Goal: Transaction & Acquisition: Purchase product/service

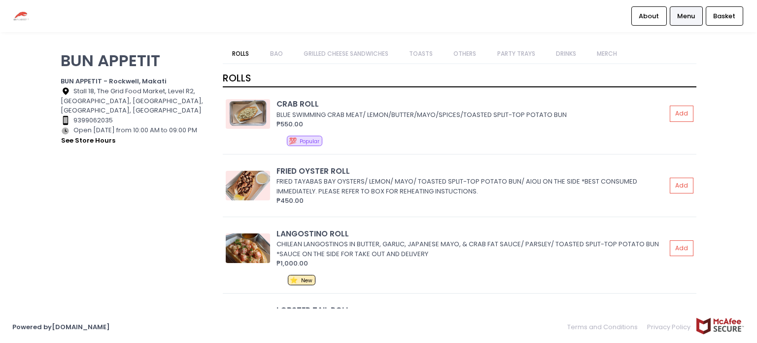
click at [508, 48] on link "PARTY TRAYS" at bounding box center [516, 53] width 57 height 19
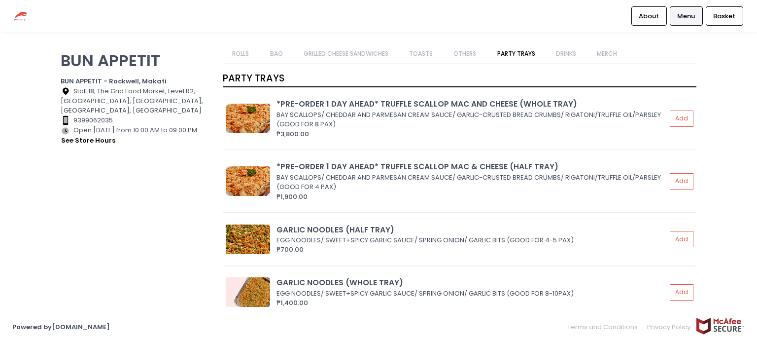
scroll to position [2447, 0]
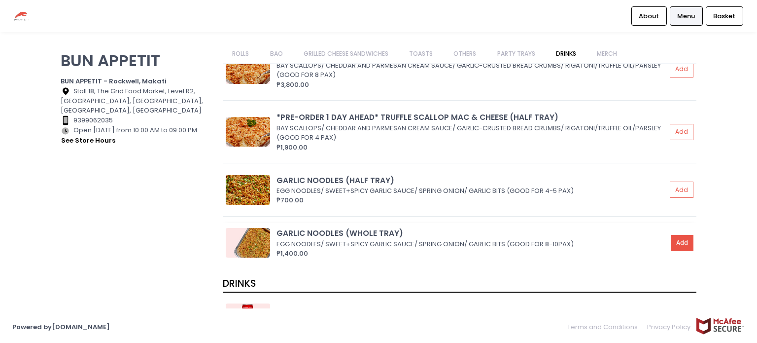
click at [675, 237] on button "Add" at bounding box center [682, 243] width 23 height 16
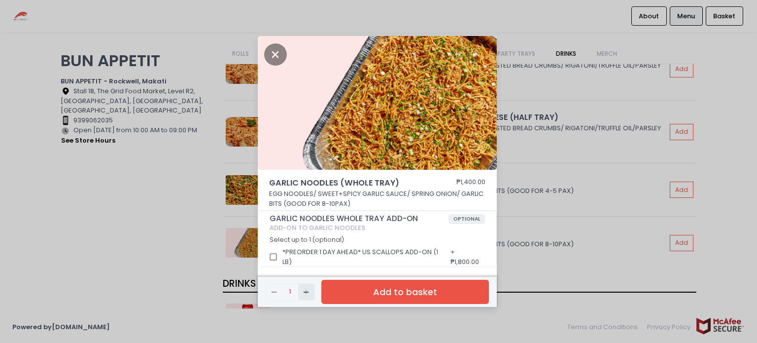
click at [303, 294] on icon "Add Created with Sketch." at bounding box center [306, 292] width 8 height 8
click at [397, 282] on button "Add to basket" at bounding box center [405, 292] width 168 height 24
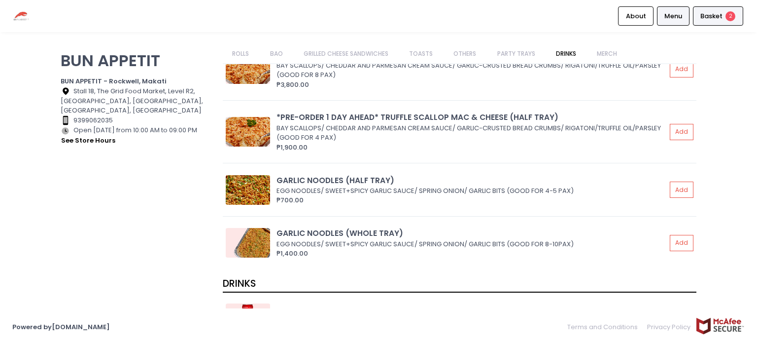
click at [698, 12] on div "Basket 2" at bounding box center [718, 15] width 50 height 19
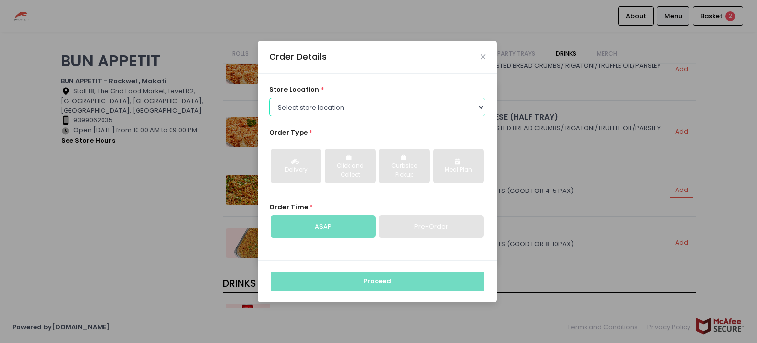
click at [477, 106] on select "Select store location BUN APPETIT - [GEOGRAPHIC_DATA], [GEOGRAPHIC_DATA] BUN AP…" at bounding box center [377, 107] width 217 height 19
select select "60ca97119a4e5348264e4829"
click at [269, 98] on select "Select store location BUN APPETIT - [GEOGRAPHIC_DATA], [GEOGRAPHIC_DATA] BUN AP…" at bounding box center [377, 107] width 217 height 19
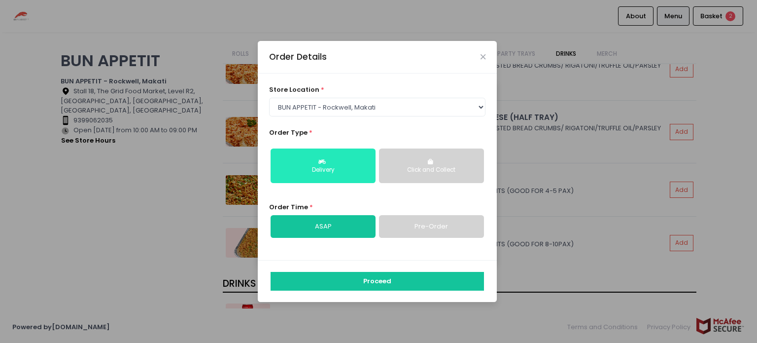
click at [346, 166] on div "Delivery" at bounding box center [323, 170] width 91 height 9
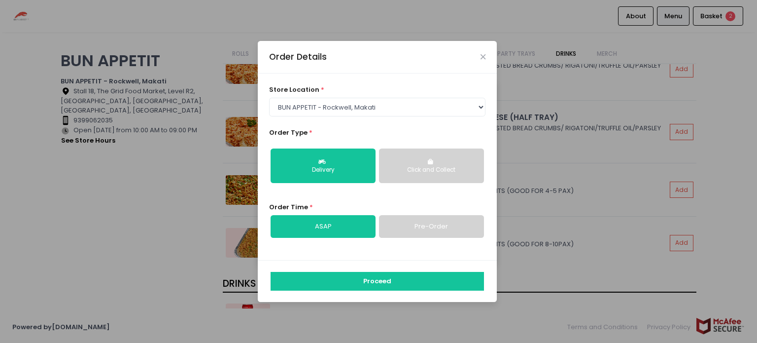
click at [419, 223] on link "Pre-Order" at bounding box center [431, 226] width 105 height 23
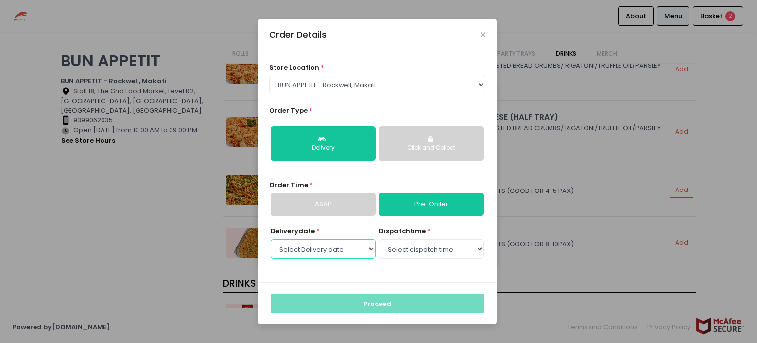
click at [367, 245] on select "Select Delivery date [DATE] [DATE] [DATE] [DATE] [DATE] [DATE] [DATE] [DATE]" at bounding box center [323, 248] width 105 height 19
select select "[DATE]"
click at [271, 239] on select "Select Delivery date [DATE] [DATE] [DATE] [DATE] [DATE] [DATE] [DATE] [DATE]" at bounding box center [323, 248] width 105 height 19
click at [474, 248] on select "Select dispatch time 10:00 AM - 10:30 AM 10:30 AM - 11:00 AM 11:00 AM - 11:30 A…" at bounding box center [431, 248] width 105 height 19
select select "11:00"
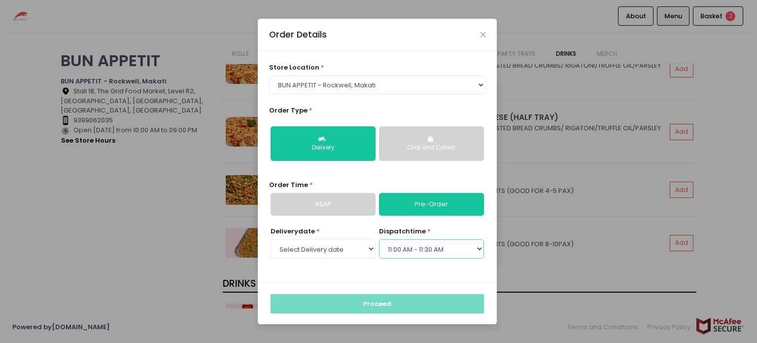
click at [379, 239] on select "Select dispatch time 10:00 AM - 10:30 AM 10:30 AM - 11:00 AM 11:00 AM - 11:30 A…" at bounding box center [431, 248] width 105 height 19
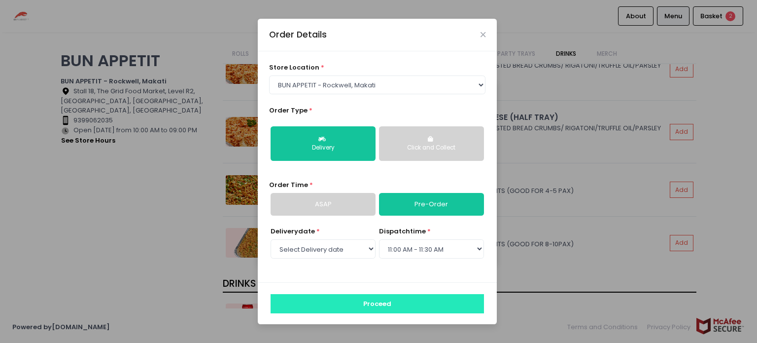
click at [367, 301] on button "Proceed" at bounding box center [377, 303] width 213 height 19
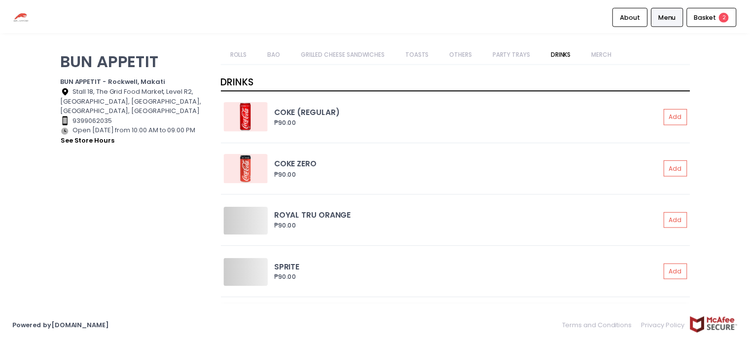
scroll to position [2761, 0]
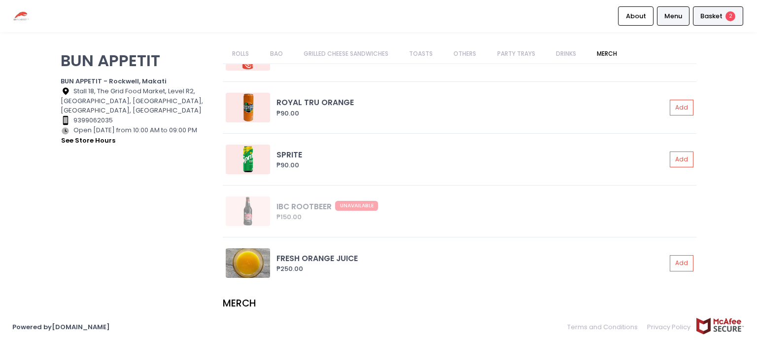
click at [720, 13] on span "Basket" at bounding box center [712, 16] width 22 height 10
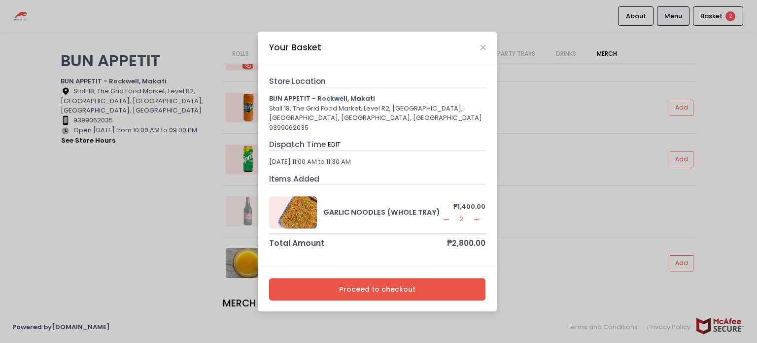
click at [389, 286] on button "Proceed to checkout" at bounding box center [377, 289] width 217 height 22
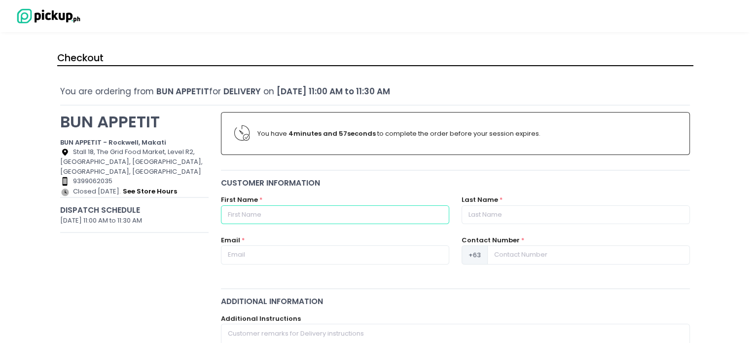
click at [263, 214] on input "text" at bounding box center [335, 214] width 228 height 19
type input "Miren"
click at [477, 209] on input "text" at bounding box center [576, 214] width 228 height 19
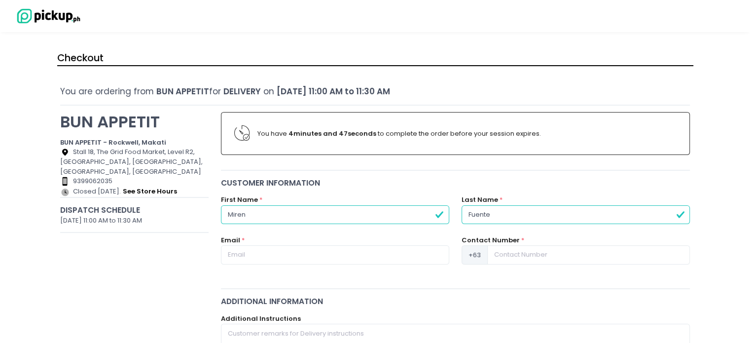
type input "[PERSON_NAME]"
type input "[EMAIL_ADDRESS][DOMAIN_NAME]"
type input "09189177390"
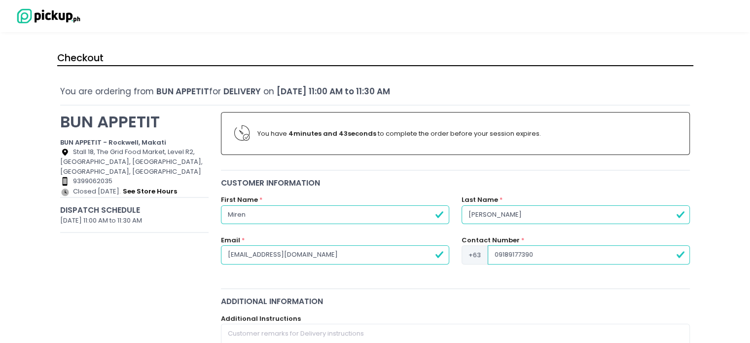
scroll to position [49, 0]
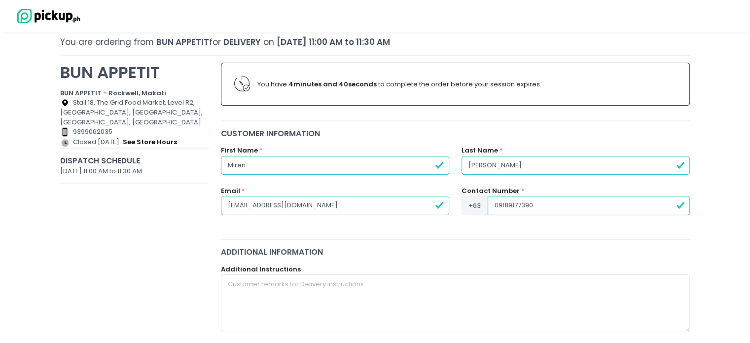
type input "[PERSON_NAME]"
click at [531, 204] on input "09189177390" at bounding box center [589, 205] width 202 height 19
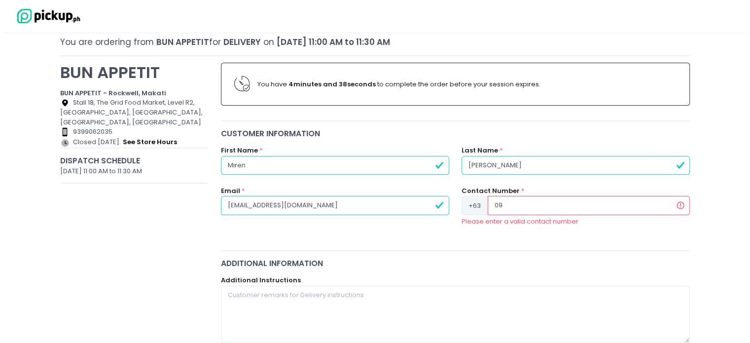
type input "0"
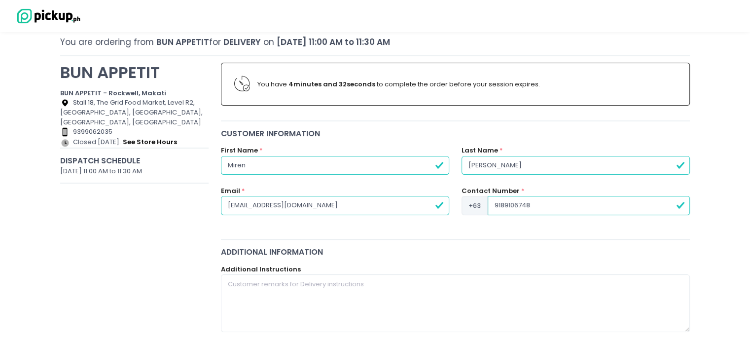
type input "9189106748"
click at [508, 272] on div "Additional Instructions" at bounding box center [455, 298] width 469 height 68
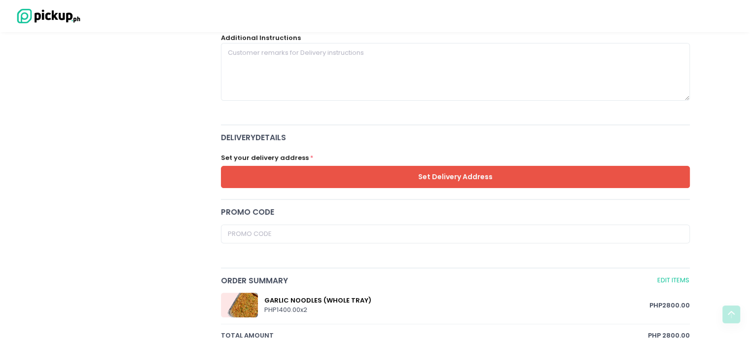
scroll to position [296, 0]
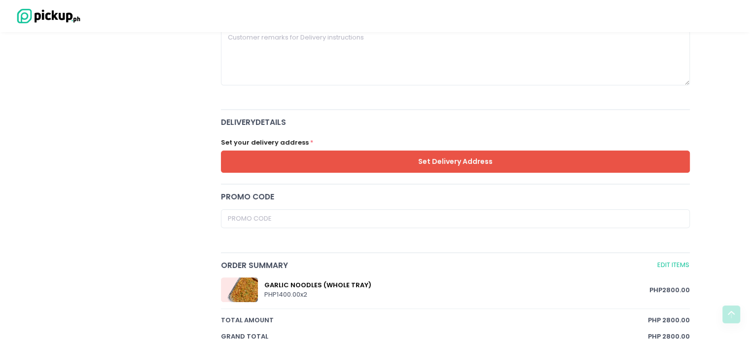
click at [383, 160] on button "Set Delivery Address" at bounding box center [455, 161] width 469 height 22
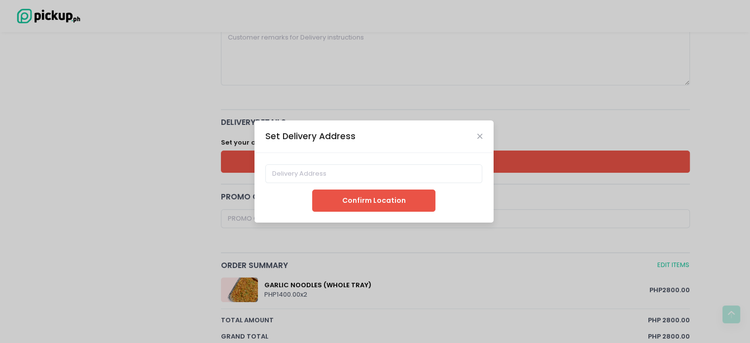
click at [281, 160] on div "Confirm Location" at bounding box center [373, 188] width 239 height 70
click at [304, 173] on input at bounding box center [373, 173] width 217 height 19
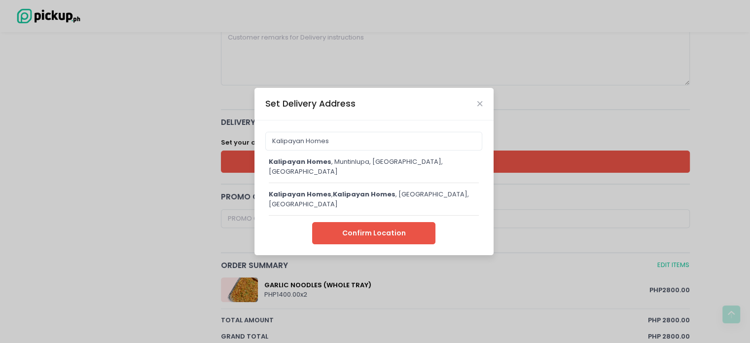
click at [338, 167] on div "Kalipayan Homes , [GEOGRAPHIC_DATA], [GEOGRAPHIC_DATA], [GEOGRAPHIC_DATA]" at bounding box center [374, 166] width 211 height 19
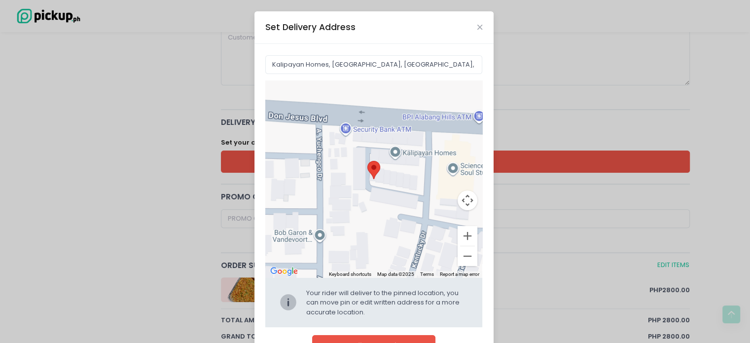
drag, startPoint x: 369, startPoint y: 170, endPoint x: 392, endPoint y: 149, distance: 31.8
click at [392, 149] on div "Move pin to edit location" at bounding box center [373, 178] width 217 height 197
type input "C2MQ+Q5Q, Muntinlupa, [GEOGRAPHIC_DATA], [GEOGRAPHIC_DATA]"
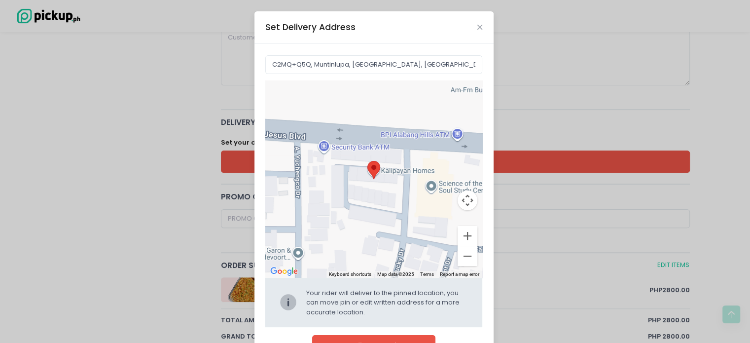
drag, startPoint x: 369, startPoint y: 168, endPoint x: 348, endPoint y: 185, distance: 27.4
click at [348, 185] on div at bounding box center [373, 178] width 217 height 197
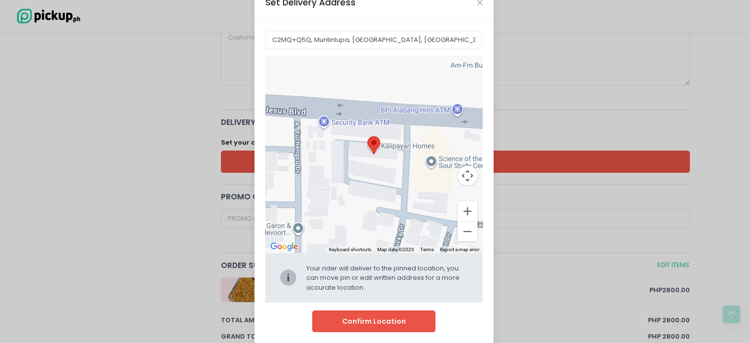
scroll to position [36, 0]
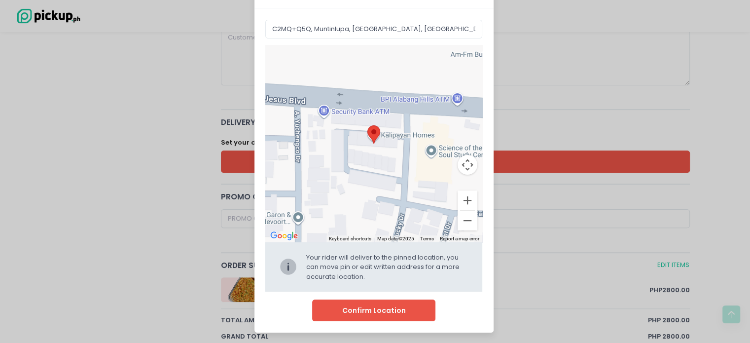
click at [381, 303] on button "Confirm Location" at bounding box center [373, 310] width 123 height 22
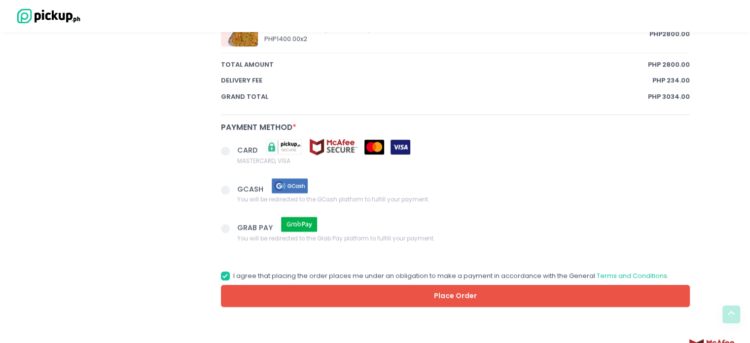
scroll to position [584, 0]
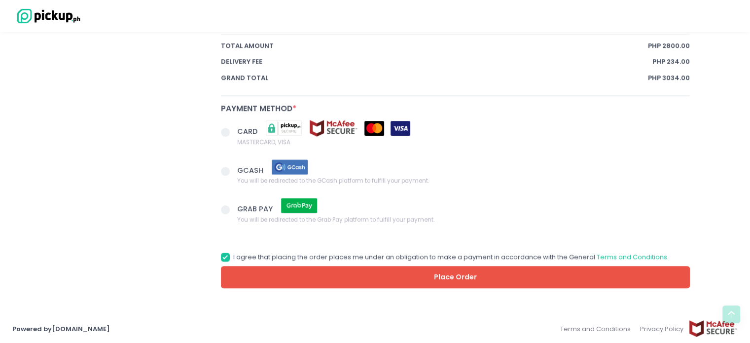
click at [458, 269] on button "Place Order" at bounding box center [455, 277] width 469 height 22
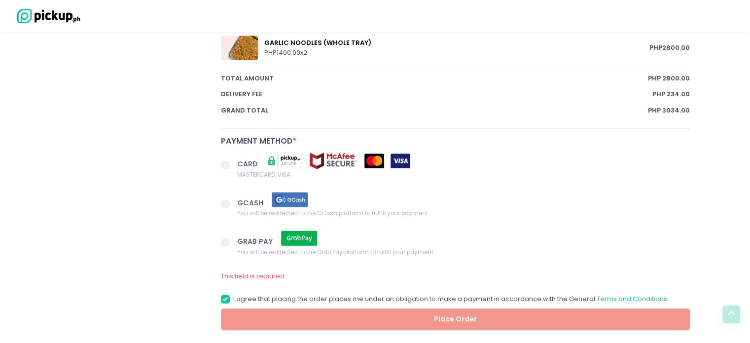
scroll to position [534, 0]
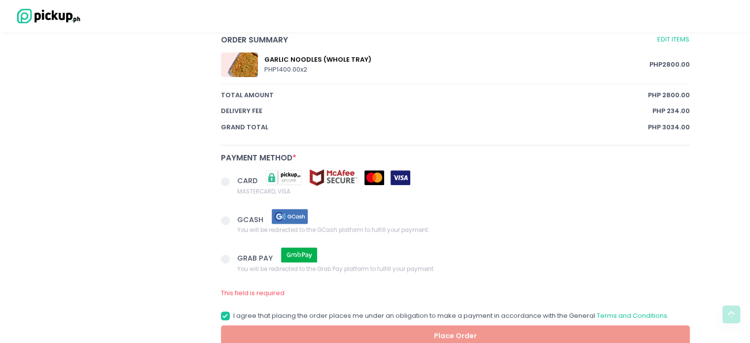
click at [225, 181] on span at bounding box center [225, 181] width 9 height 9
click at [233, 181] on input "CARD MASTERCARD, VISA" at bounding box center [236, 180] width 6 height 6
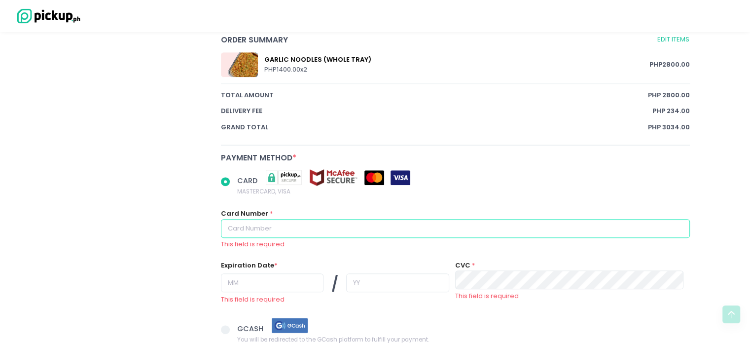
click at [279, 224] on input "text" at bounding box center [455, 228] width 469 height 19
radio input "true"
type input "5"
radio input "true"
type input "55"
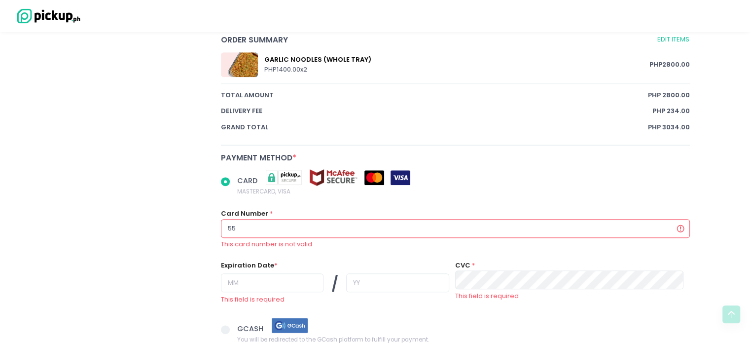
radio input "true"
type input "552"
radio input "true"
type input "5520"
radio input "true"
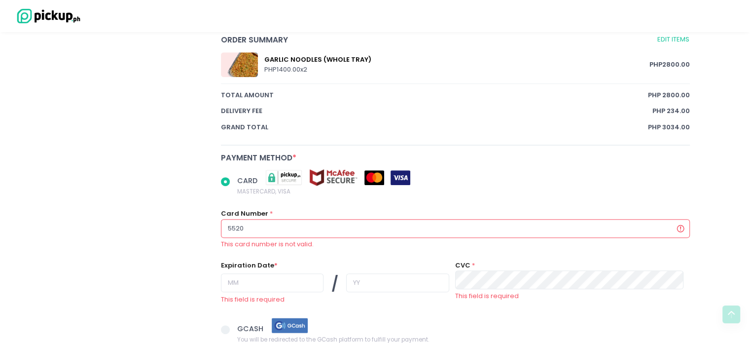
type input "55209"
radio input "true"
type input "552097"
radio input "true"
type input "5520971"
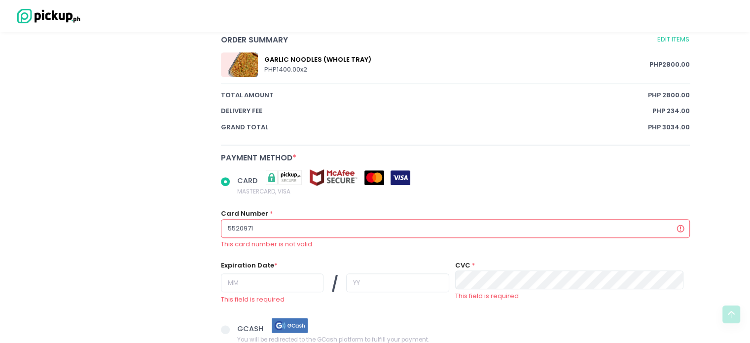
radio input "true"
type input "55209718"
radio input "true"
type input "552097180"
radio input "true"
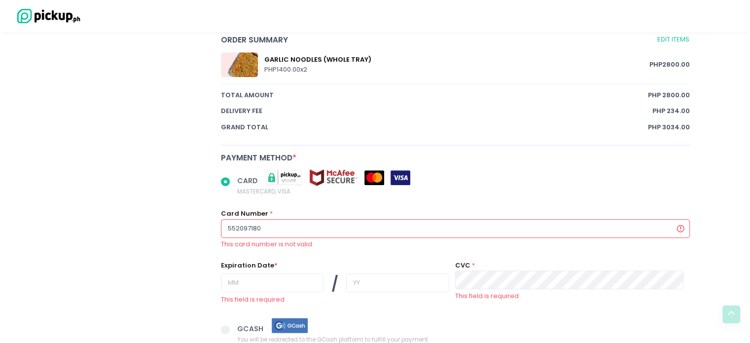
type input "5520971800"
radio input "true"
type input "55209718001"
radio input "true"
type input "552097180010"
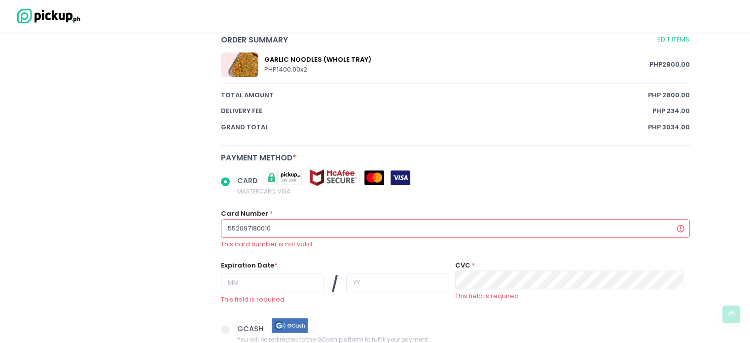
radio input "true"
type input "5520971800108"
radio input "true"
type input "55209718001089"
radio input "true"
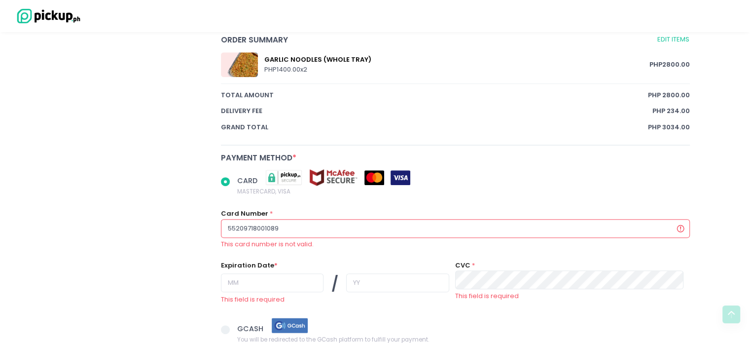
type input "552097180010893"
radio input "true"
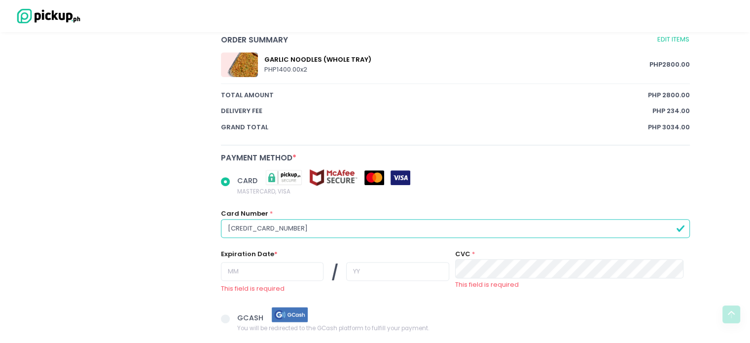
type input "[CREDIT_CARD_NUMBER]"
click at [235, 270] on input "text" at bounding box center [272, 271] width 103 height 19
radio input "true"
type input "0"
radio input "true"
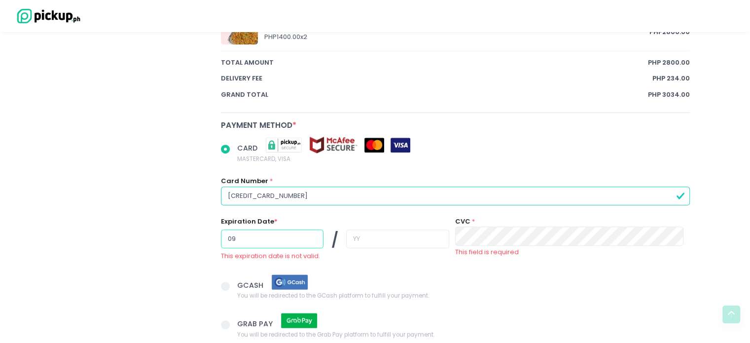
scroll to position [584, 0]
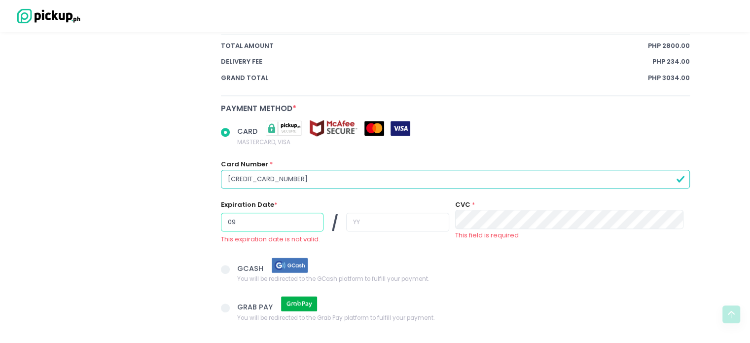
type input "09"
click at [351, 220] on input "text" at bounding box center [397, 222] width 103 height 19
radio input "true"
type input "3"
radio input "true"
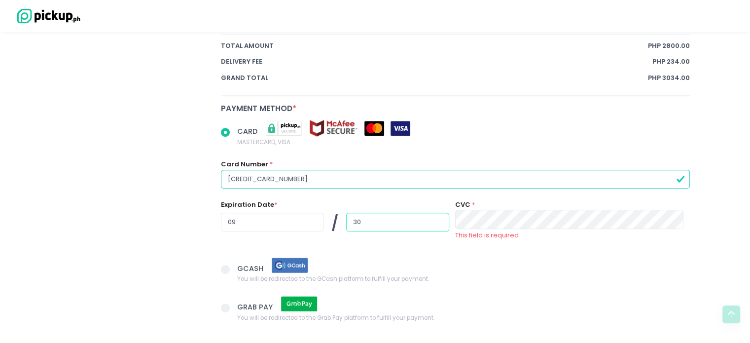
type input "30"
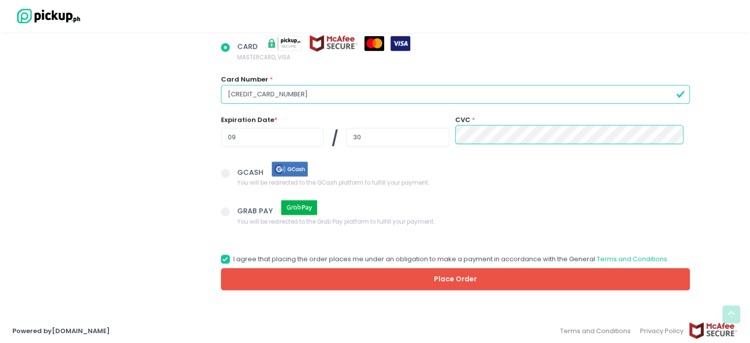
scroll to position [671, 0]
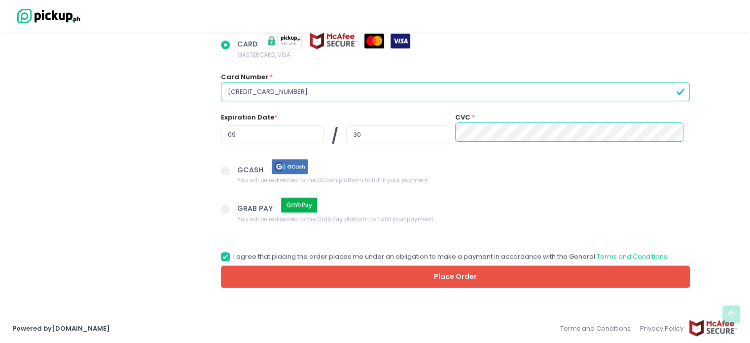
click at [448, 274] on button "Place Order" at bounding box center [455, 276] width 469 height 22
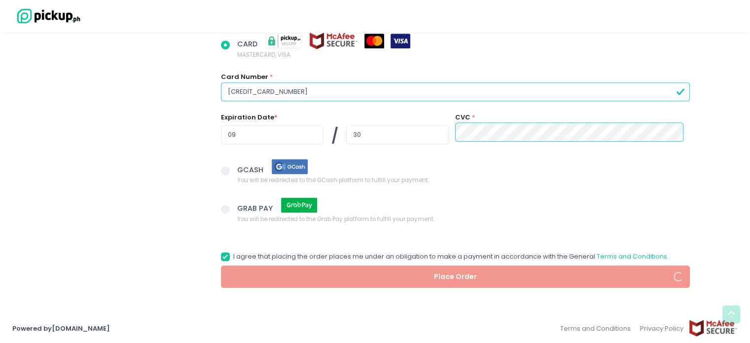
radio input "true"
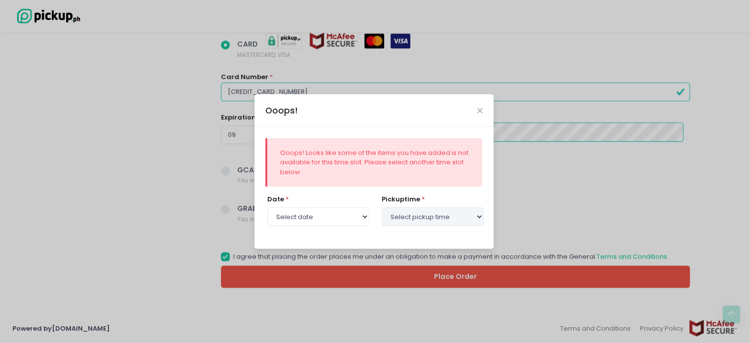
select select "[DATE]"
select select "11:00"
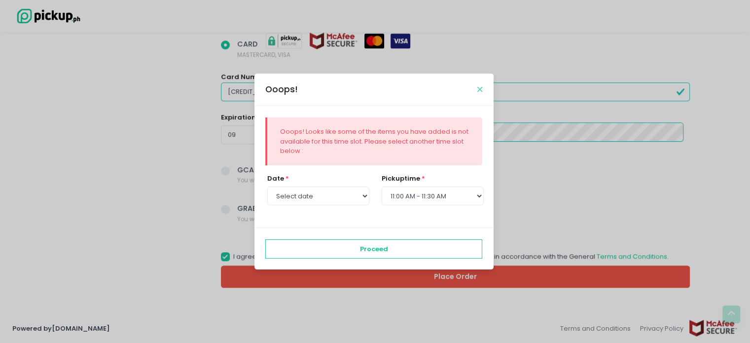
click at [479, 90] on icon "Close" at bounding box center [479, 89] width 5 height 7
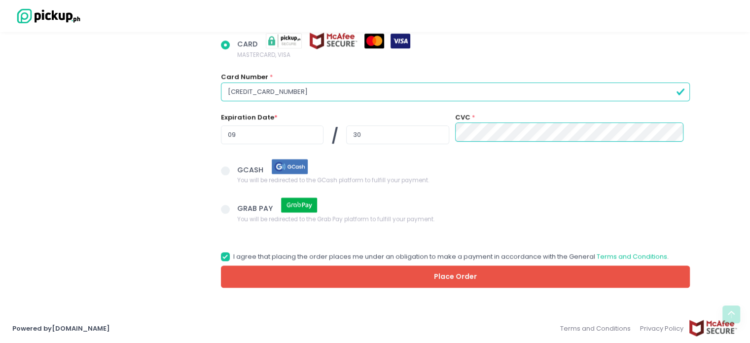
click at [463, 270] on button "Place Order" at bounding box center [455, 276] width 469 height 22
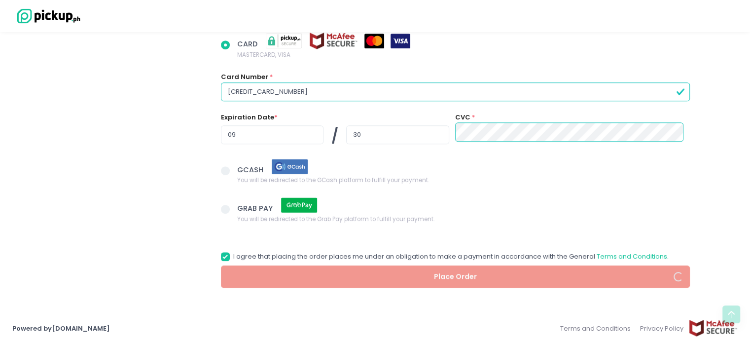
radio input "true"
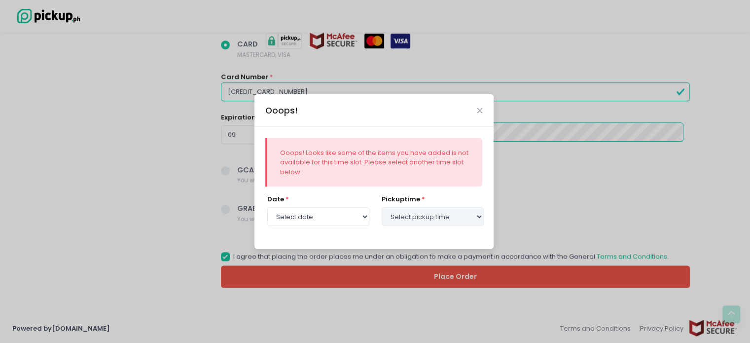
select select "[DATE]"
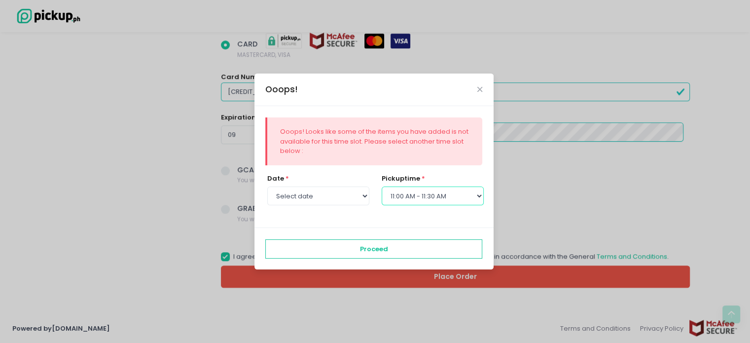
click at [478, 195] on select "Select pickup time 10:00 AM - 10:30 AM 10:30 AM - 11:00 AM 11:00 AM - 11:30 AM …" at bounding box center [433, 195] width 102 height 19
select select "11:30"
click at [382, 186] on select "Select pickup time 10:00 AM - 10:30 AM 10:30 AM - 11:00 AM 11:00 AM - 11:30 AM …" at bounding box center [433, 195] width 102 height 19
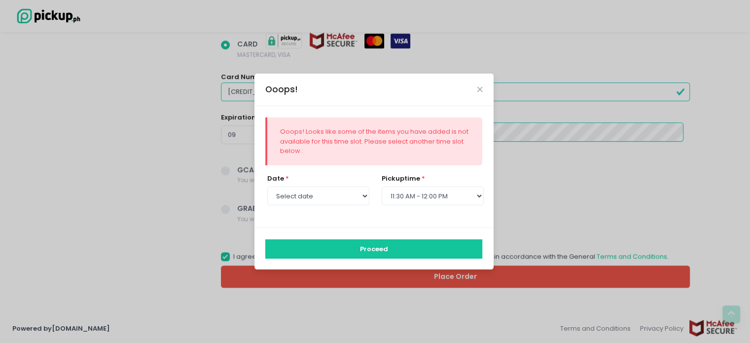
click at [381, 249] on button "Proceed" at bounding box center [373, 248] width 217 height 19
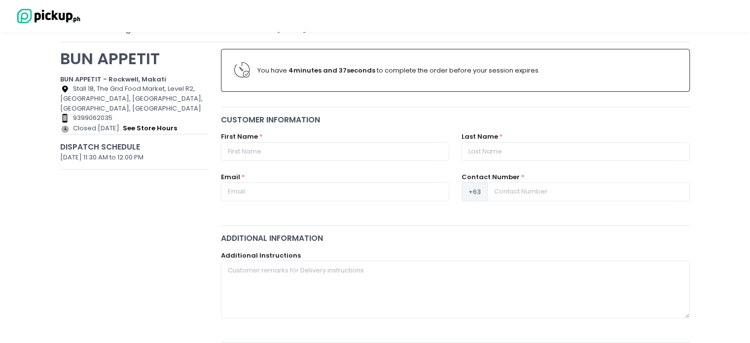
scroll to position [61, 0]
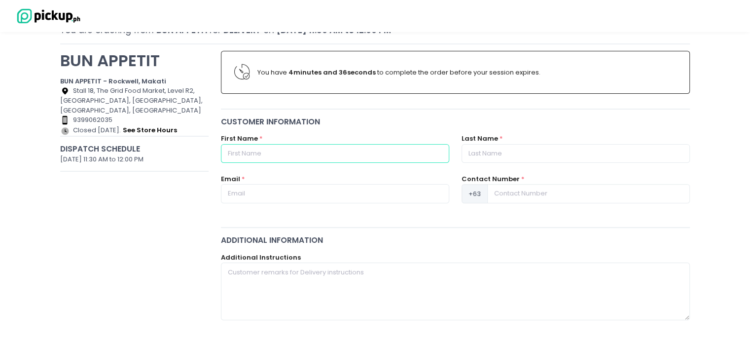
click at [270, 155] on input "text" at bounding box center [335, 153] width 228 height 19
type input "Miren"
click at [479, 148] on input "text" at bounding box center [576, 153] width 228 height 19
type input "[PERSON_NAME]"
type input "[EMAIL_ADDRESS][DOMAIN_NAME]"
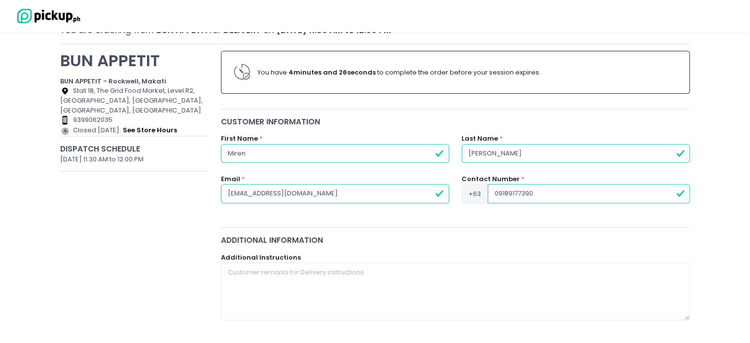
click at [537, 193] on input "09189177390" at bounding box center [589, 193] width 202 height 19
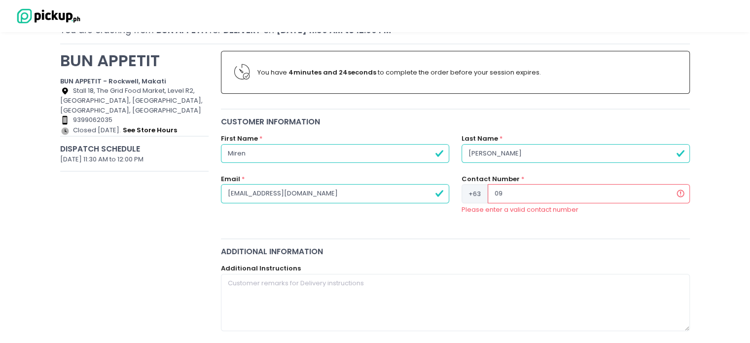
type input "0"
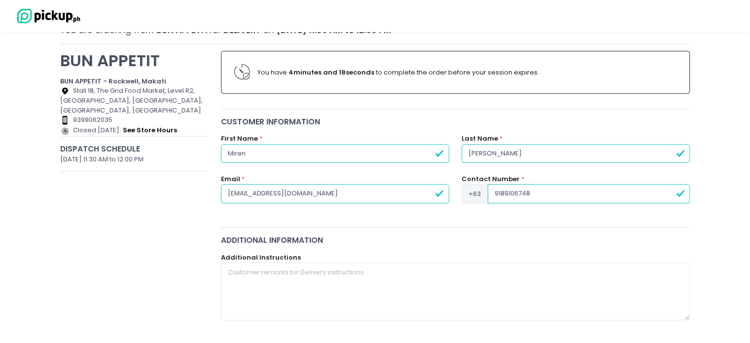
type input "9189106748"
drag, startPoint x: 445, startPoint y: 241, endPoint x: 421, endPoint y: 241, distance: 24.7
click at [445, 241] on div "Additional Information" at bounding box center [455, 239] width 469 height 11
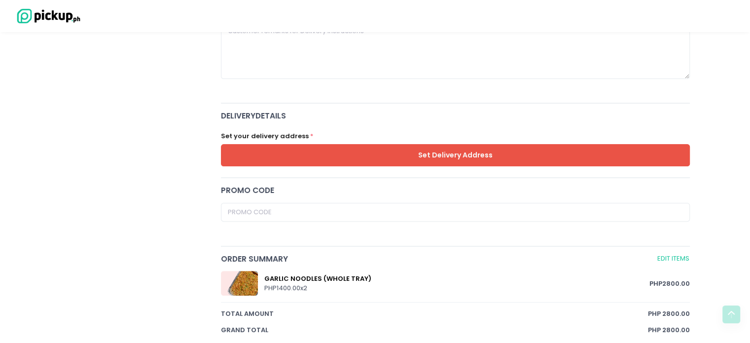
scroll to position [308, 0]
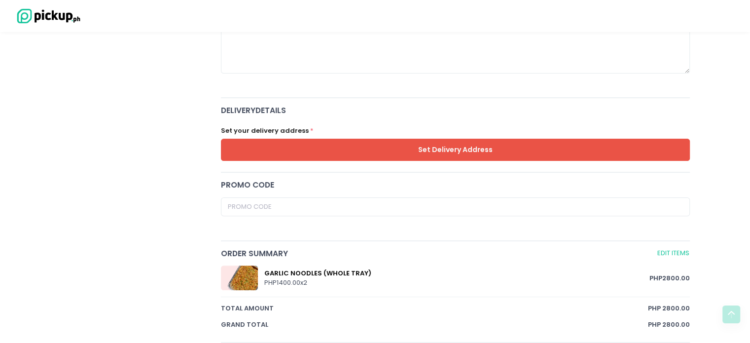
click at [451, 145] on button "Set Delivery Address" at bounding box center [455, 150] width 469 height 22
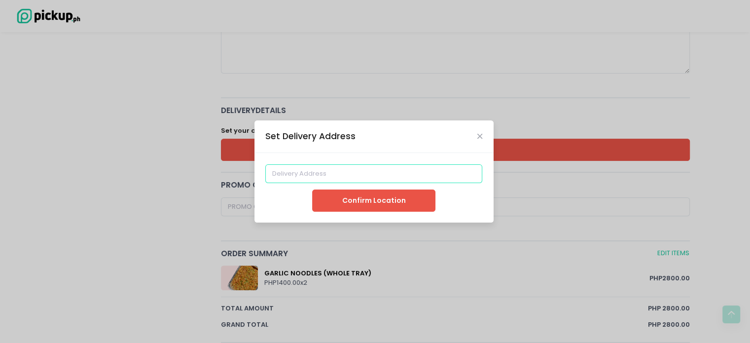
click at [309, 169] on input at bounding box center [373, 173] width 217 height 19
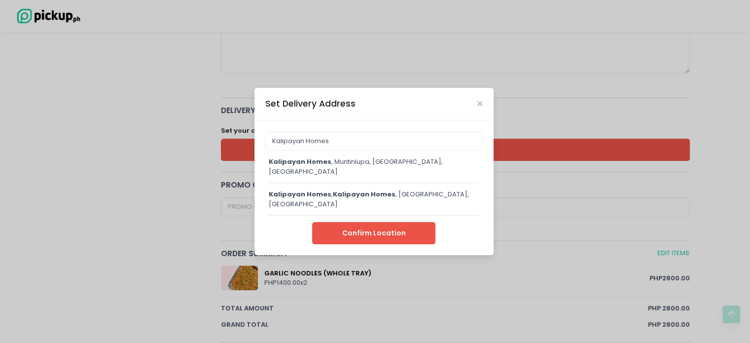
click at [423, 163] on div "Kalipayan Homes , [GEOGRAPHIC_DATA], [GEOGRAPHIC_DATA], [GEOGRAPHIC_DATA]" at bounding box center [374, 166] width 211 height 19
type input "Kalipayan Homes, [GEOGRAPHIC_DATA], [GEOGRAPHIC_DATA], [GEOGRAPHIC_DATA]"
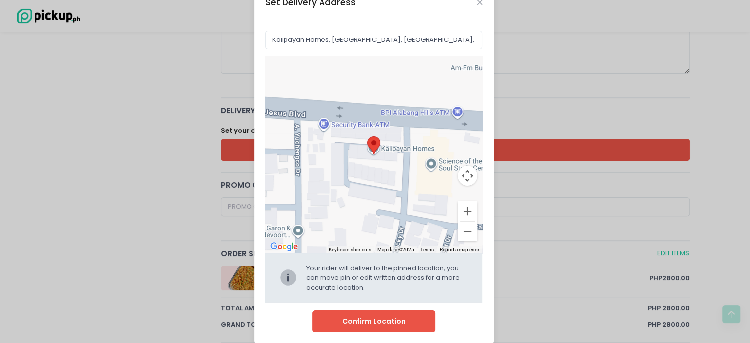
scroll to position [36, 0]
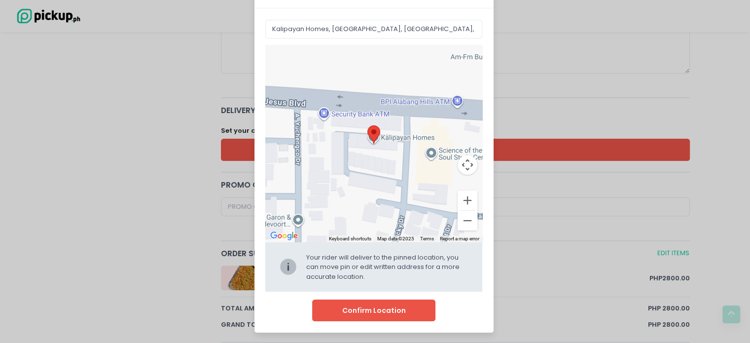
click at [396, 308] on button "Confirm Location" at bounding box center [373, 310] width 123 height 22
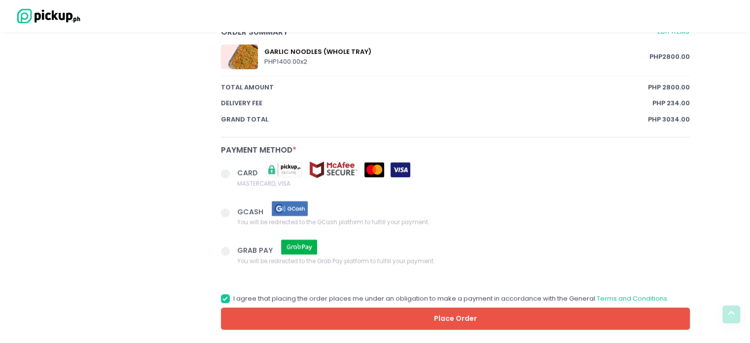
scroll to position [584, 0]
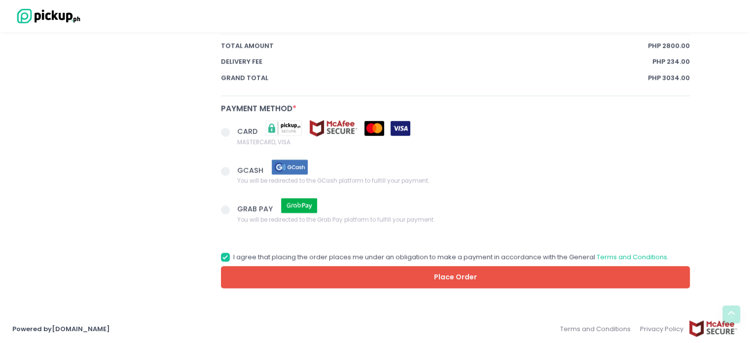
click at [225, 130] on span at bounding box center [225, 132] width 9 height 9
click at [233, 130] on input "CARD MASTERCARD, VISA" at bounding box center [236, 130] width 6 height 6
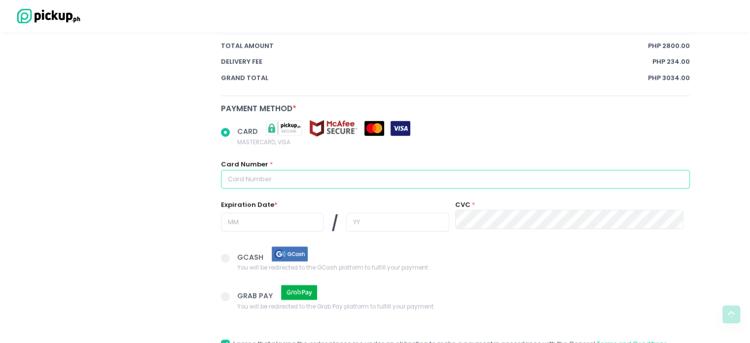
click at [240, 173] on input "text" at bounding box center [455, 179] width 469 height 19
radio input "true"
type input "5"
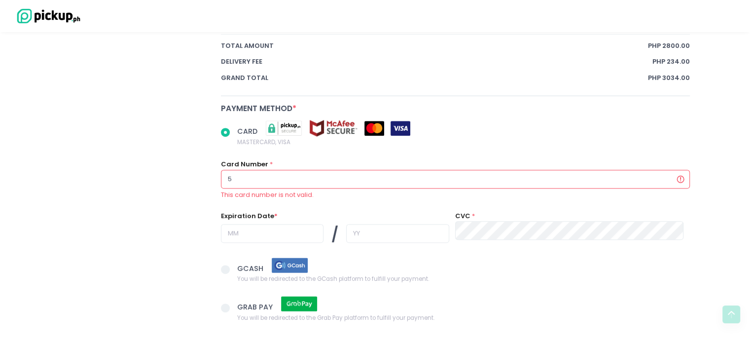
radio input "true"
type input "55"
radio input "true"
type input "552"
radio input "true"
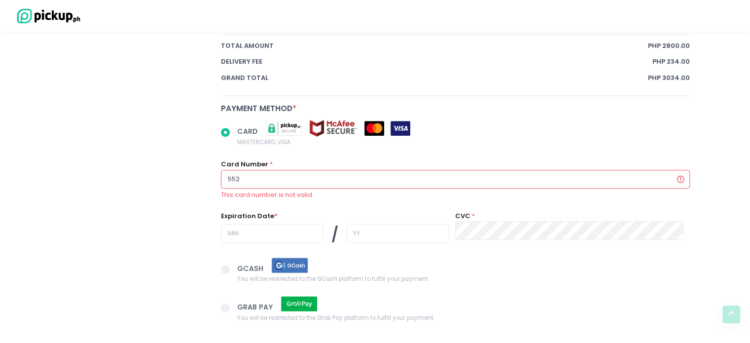
type input "5520"
radio input "true"
type input "55209"
radio input "true"
type input "552097"
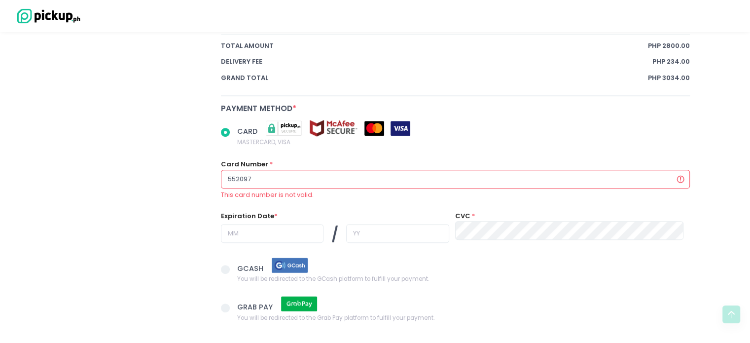
radio input "true"
type input "5520971"
radio input "true"
type input "55209718"
radio input "true"
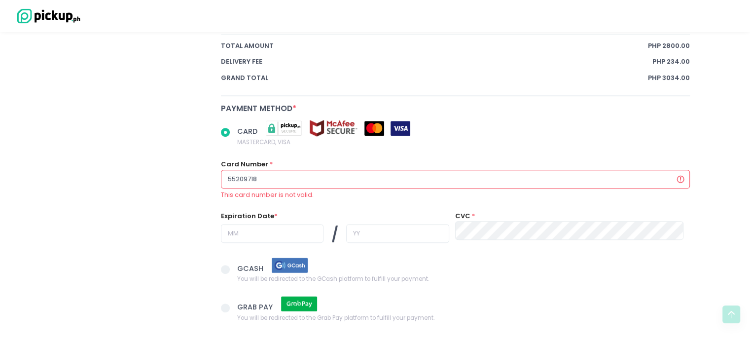
type input "552097180"
radio input "true"
type input "5520971800"
radio input "true"
type input "55209718001"
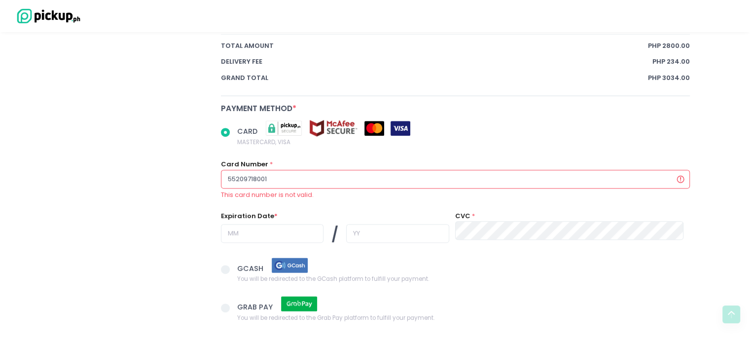
radio input "true"
type input "552097180010"
radio input "true"
type input "5520971800108"
radio input "true"
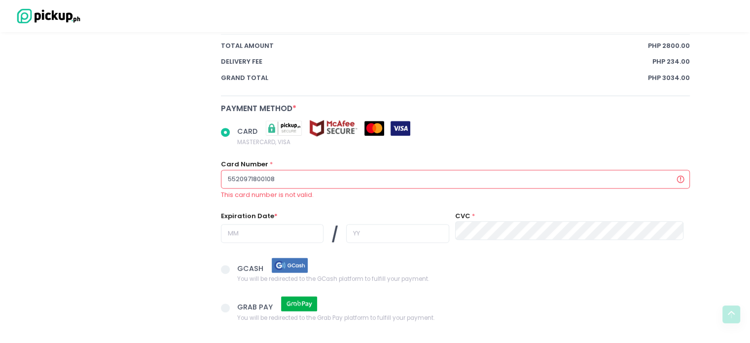
type input "55209718001089"
radio input "true"
type input "552097180010893"
radio input "true"
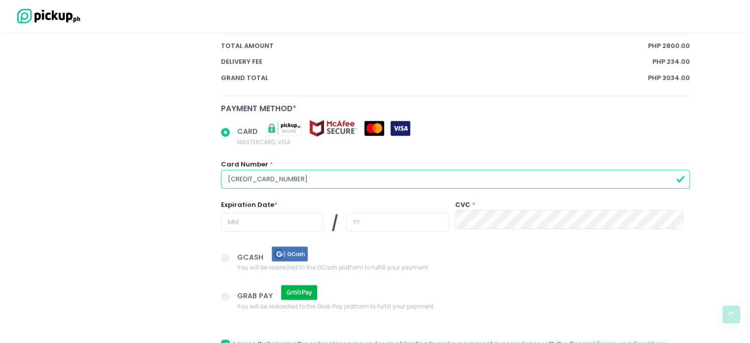
type input "[CREDIT_CARD_NUMBER]"
click at [235, 221] on input "text" at bounding box center [272, 222] width 103 height 19
radio input "true"
type input "0"
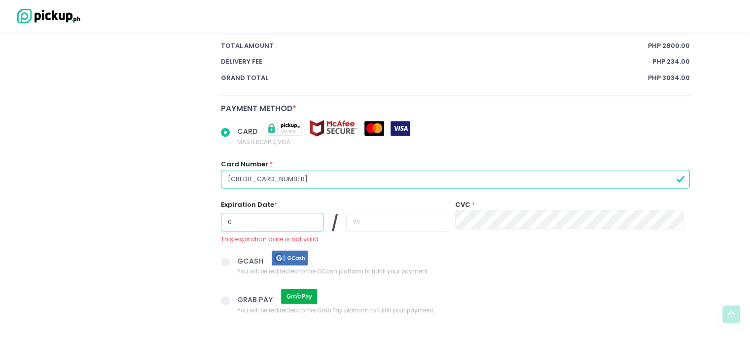
radio input "true"
type input "09"
click at [346, 218] on input "text" at bounding box center [397, 222] width 103 height 19
radio input "true"
type input "3"
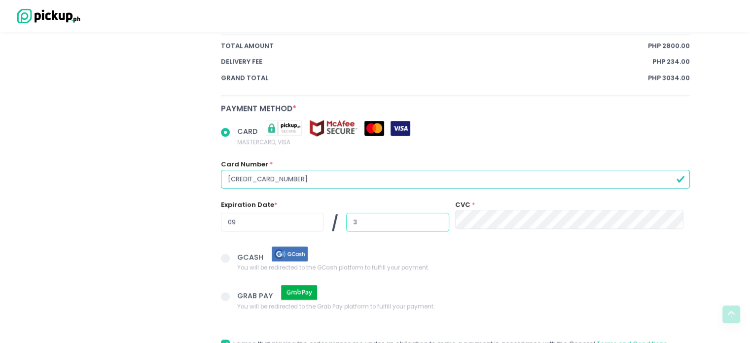
radio input "true"
type input "30"
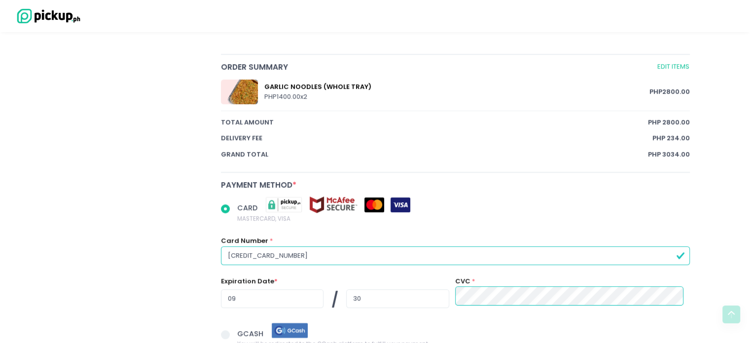
scroll to position [671, 0]
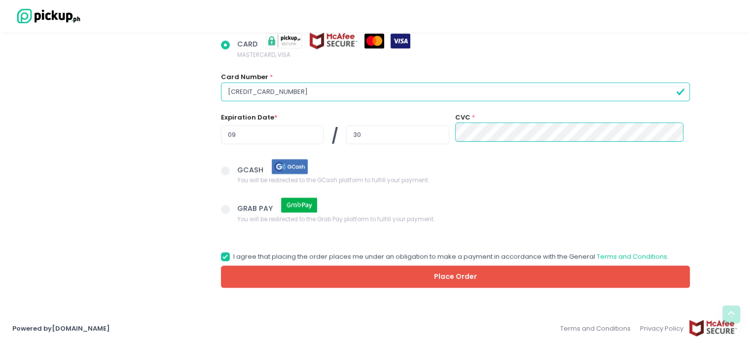
click at [467, 270] on button "Place Order" at bounding box center [455, 276] width 469 height 22
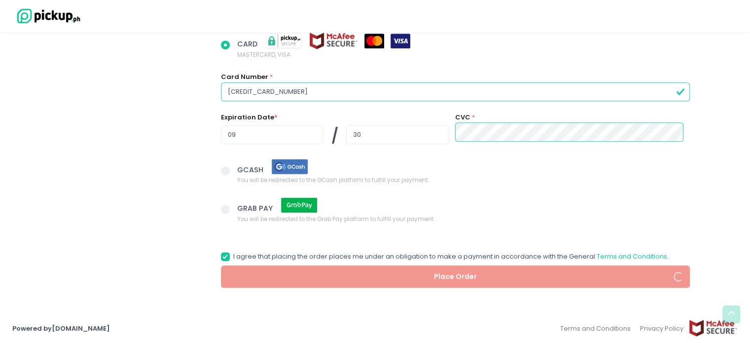
radio input "true"
select select "[DATE]"
select select "11:30"
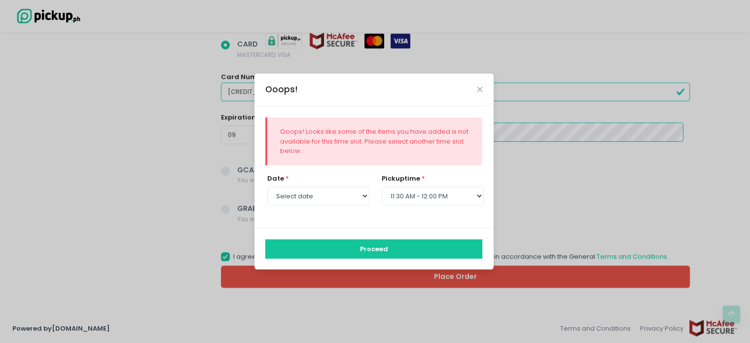
click at [398, 244] on button "Proceed" at bounding box center [373, 248] width 217 height 19
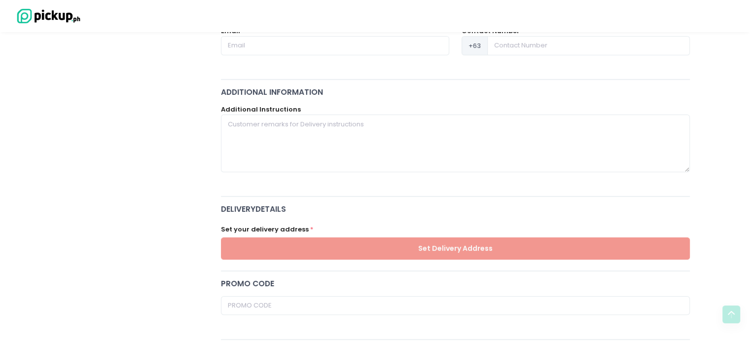
scroll to position [0, 0]
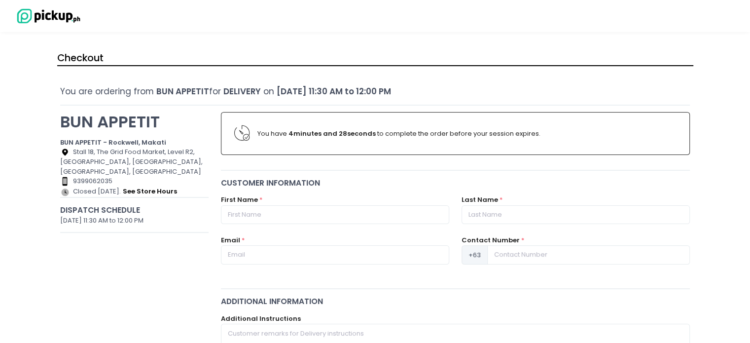
click at [62, 178] on icon "Contact Number Created with Sketch." at bounding box center [65, 182] width 10 height 10
